Goal: Navigation & Orientation: Find specific page/section

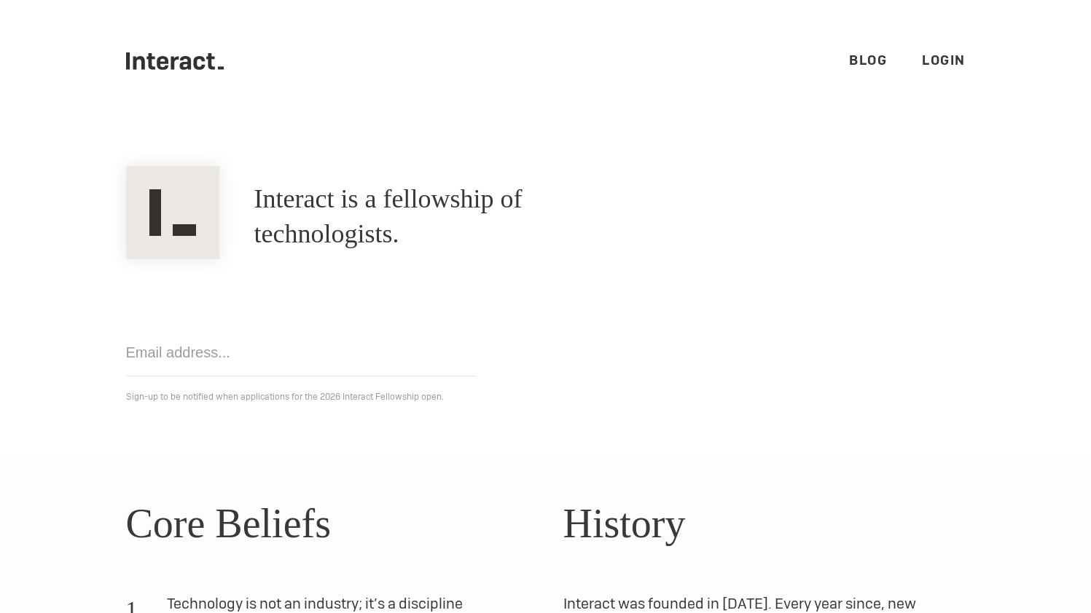
click at [857, 63] on link "Blog" at bounding box center [868, 60] width 38 height 17
click at [861, 57] on link "Blog" at bounding box center [868, 60] width 38 height 17
click at [871, 59] on link "Blog" at bounding box center [868, 60] width 38 height 17
click at [849, 58] on link "Blog" at bounding box center [868, 60] width 38 height 17
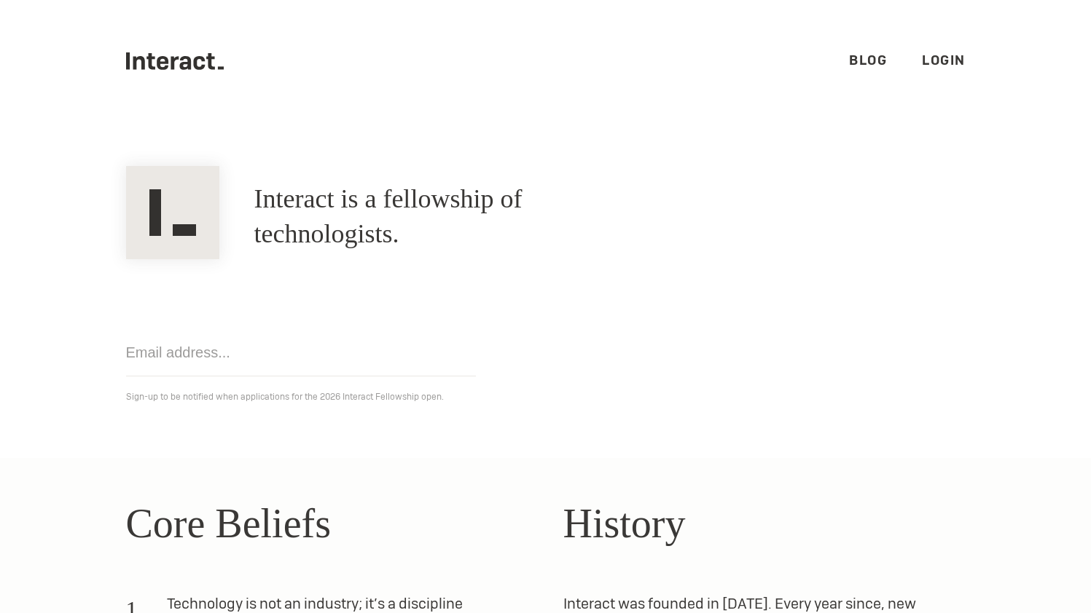
click at [849, 58] on link "Blog" at bounding box center [868, 60] width 38 height 17
